Goal: Entertainment & Leisure: Consume media (video, audio)

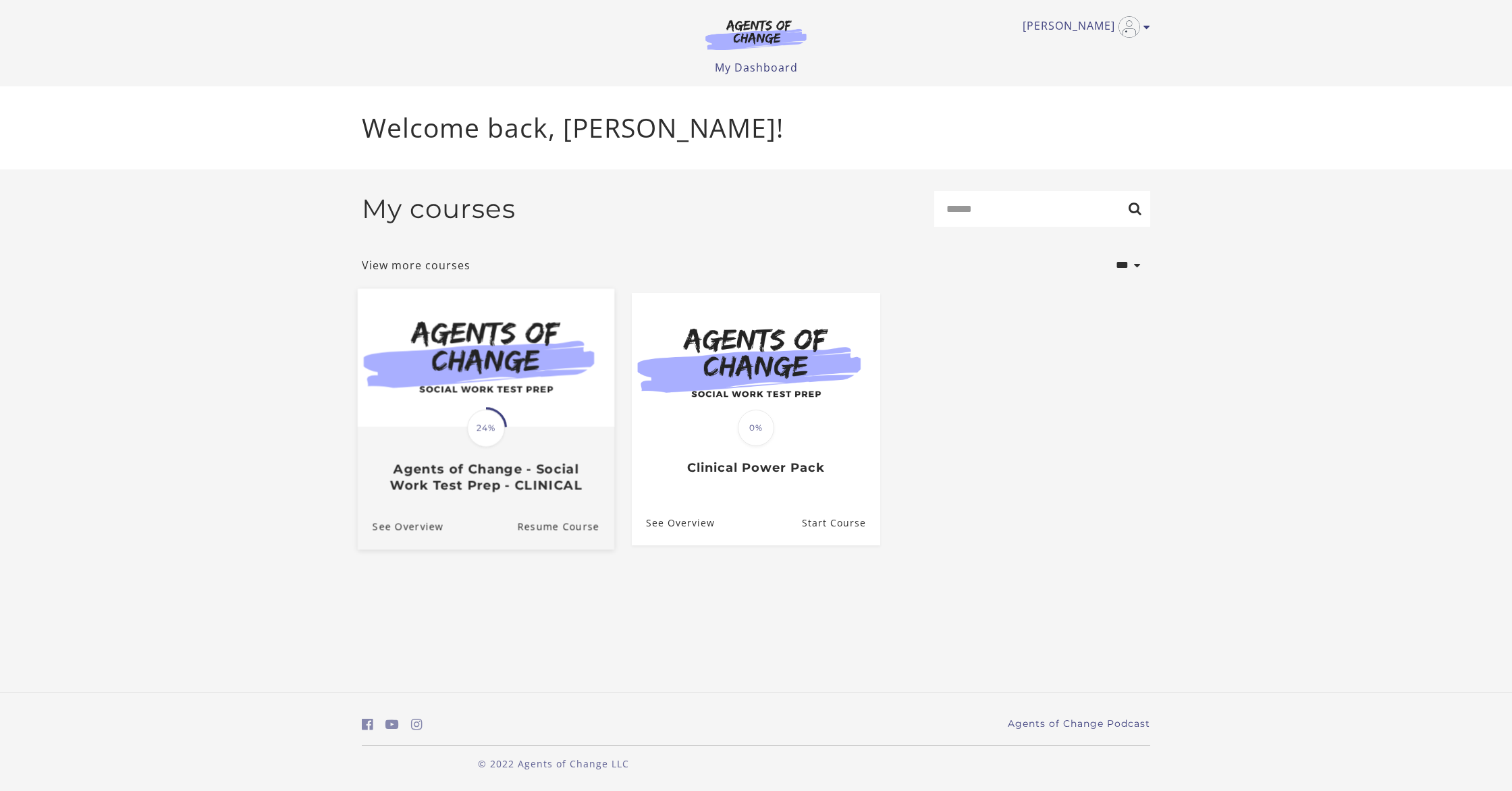
click at [451, 402] on img at bounding box center [486, 358] width 257 height 139
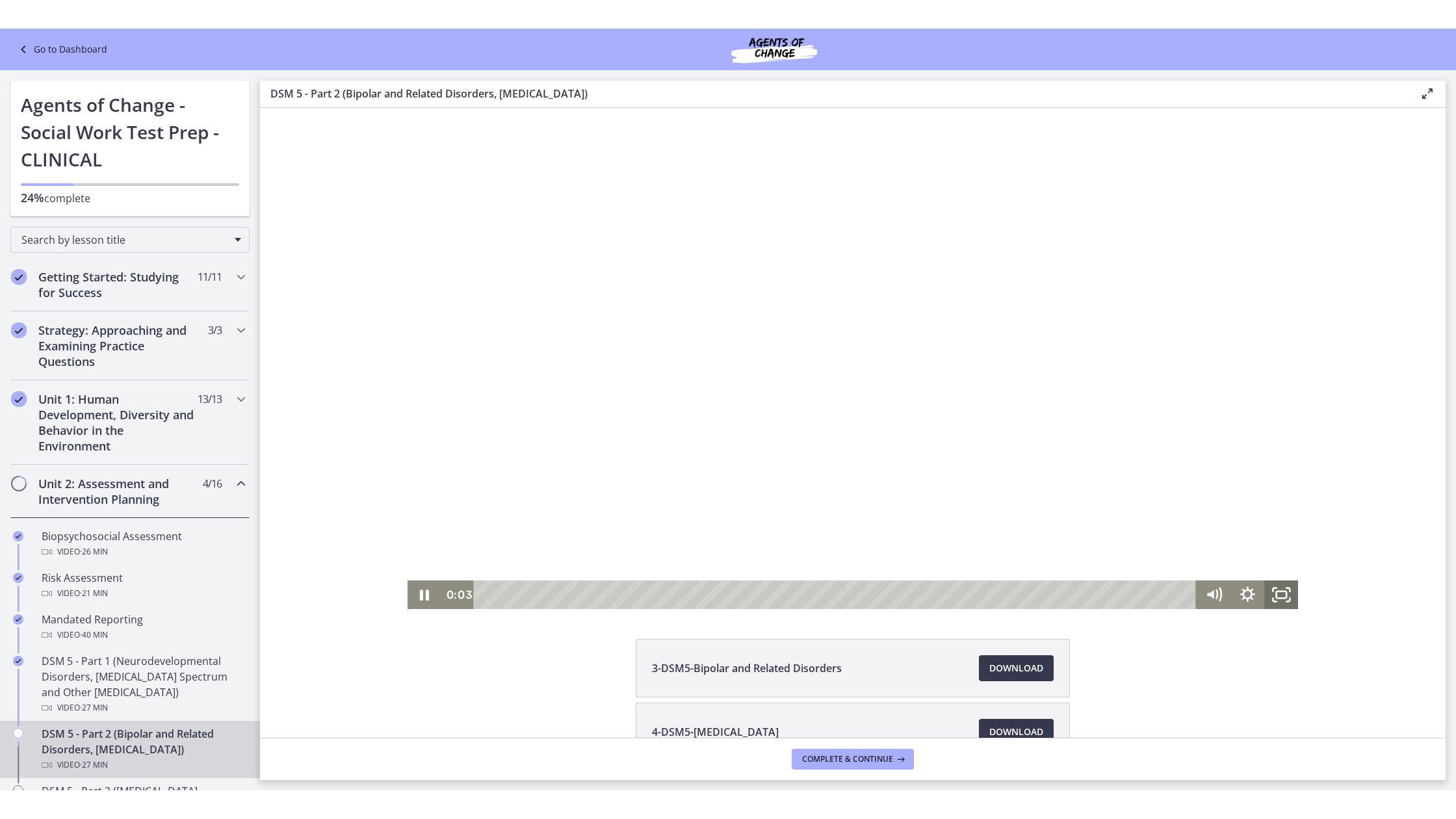
scroll to position [2, 0]
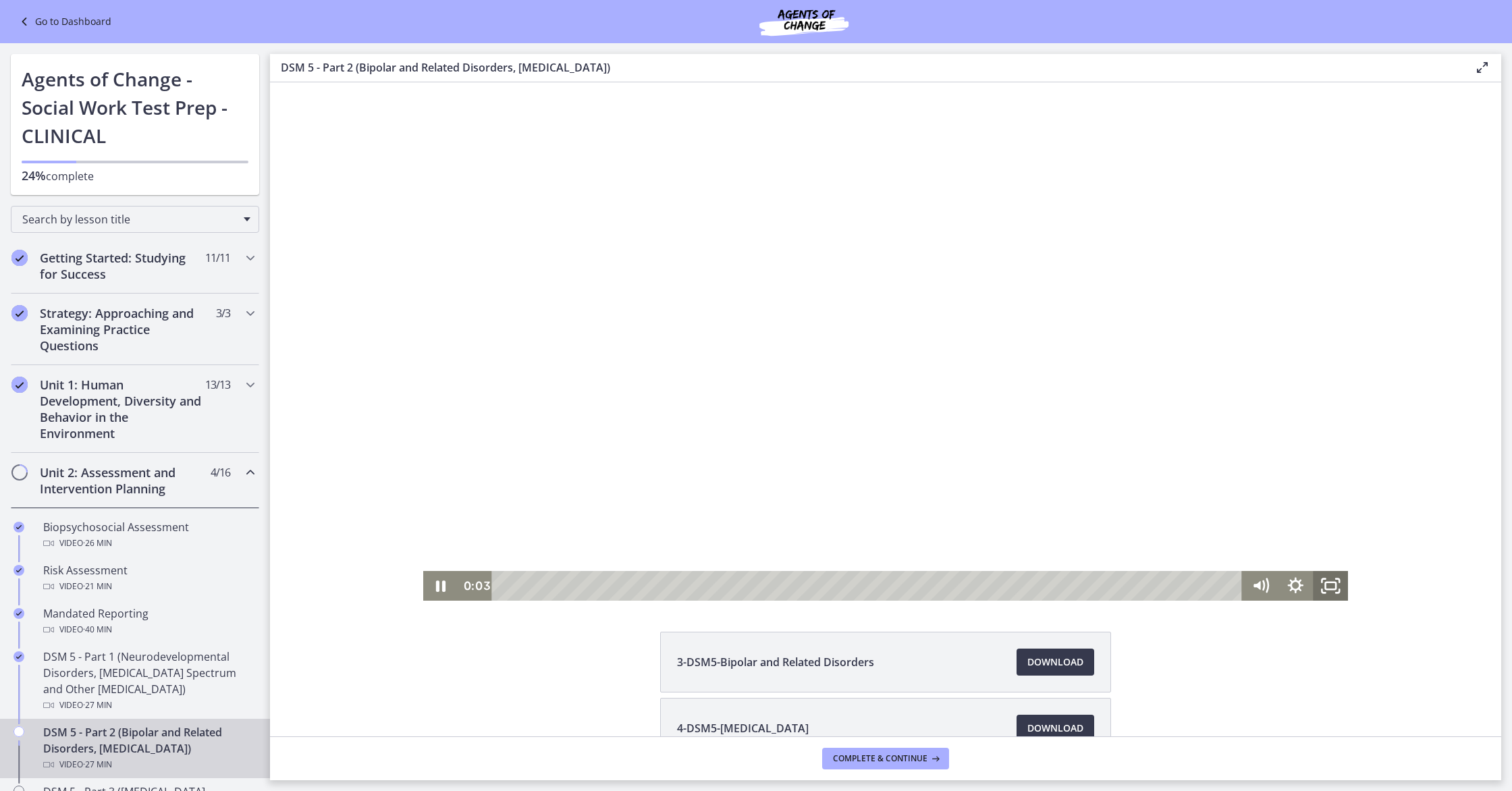
click at [1335, 587] on icon "Fullscreen" at bounding box center [1331, 586] width 35 height 30
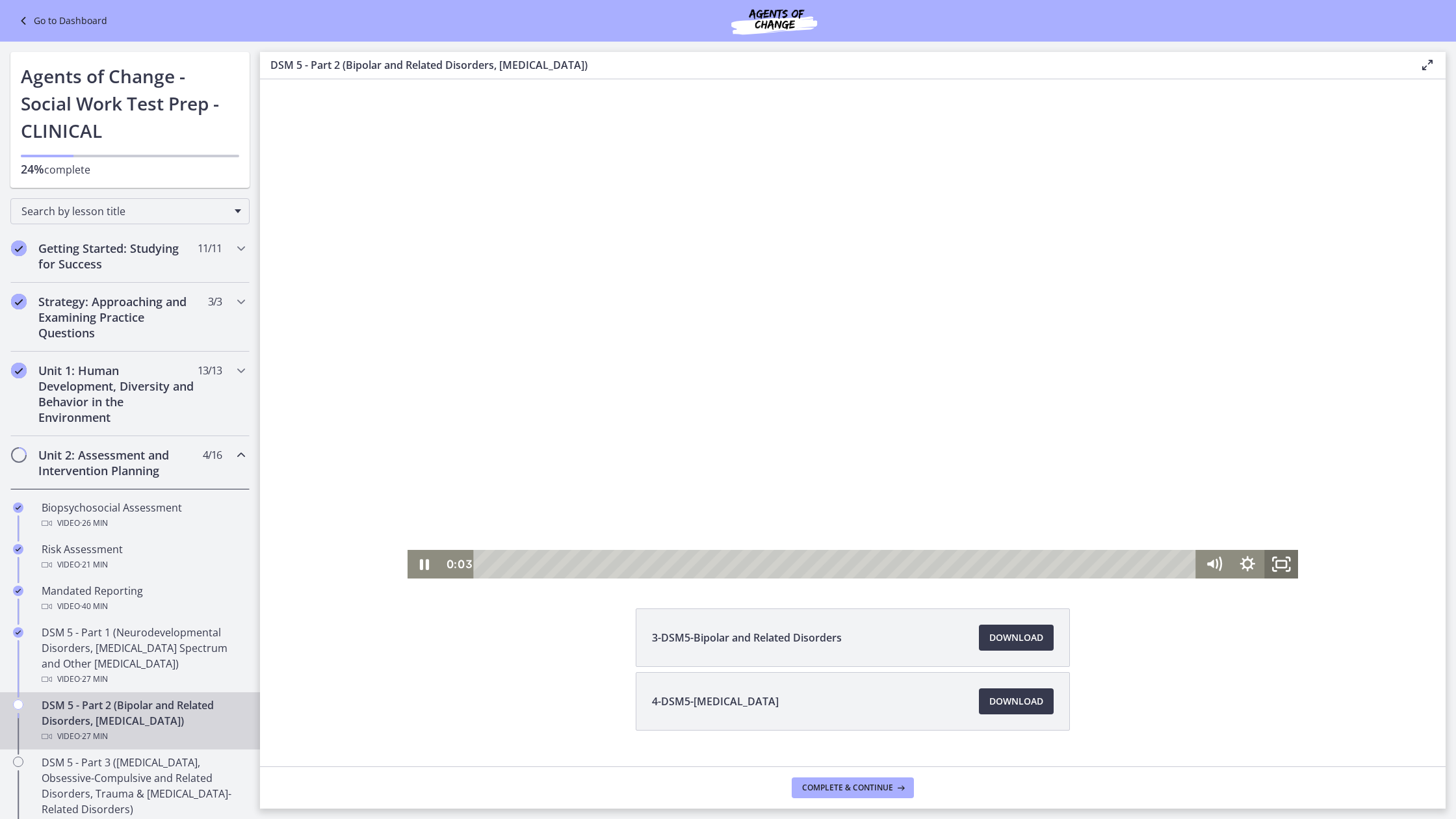
scroll to position [0, 0]
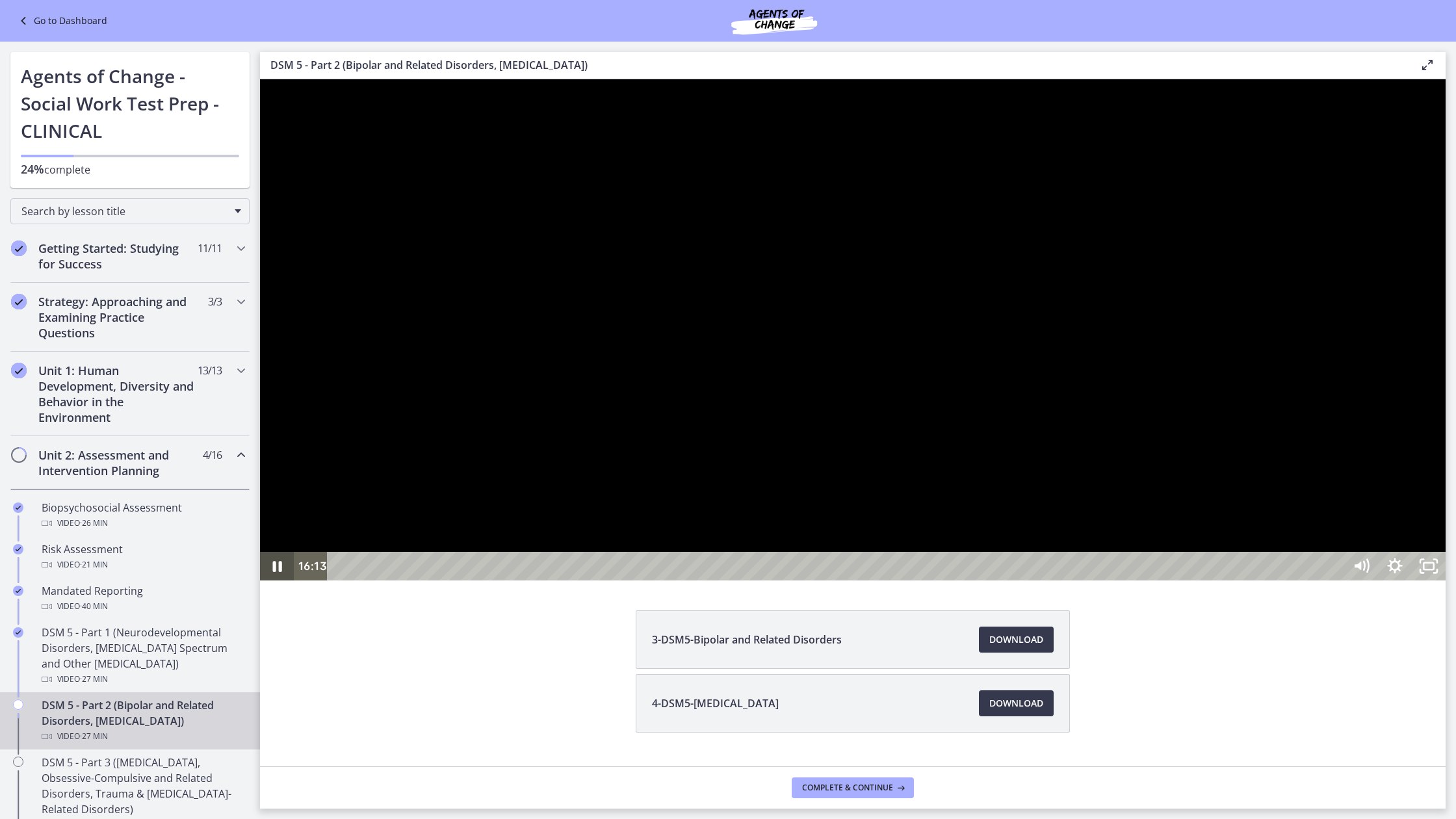
click at [284, 580] on icon "Pause" at bounding box center [277, 566] width 34 height 29
